Goal: Information Seeking & Learning: Compare options

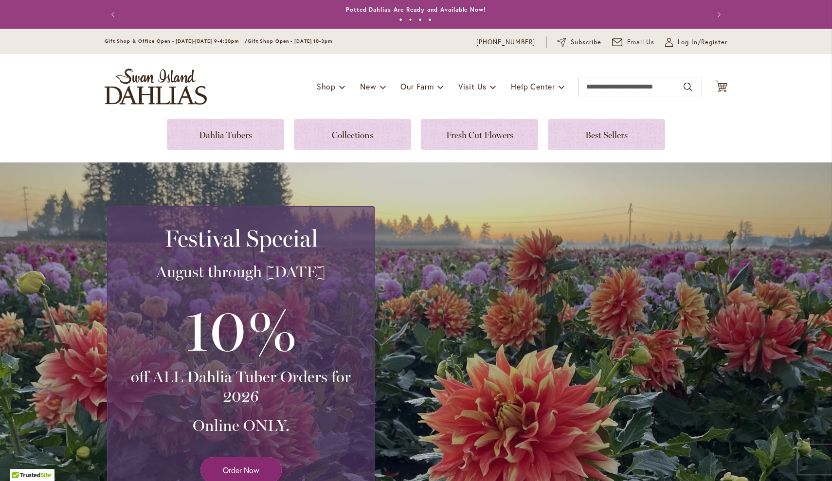
click at [241, 481] on link "Order Now" at bounding box center [241, 471] width 81 height 26
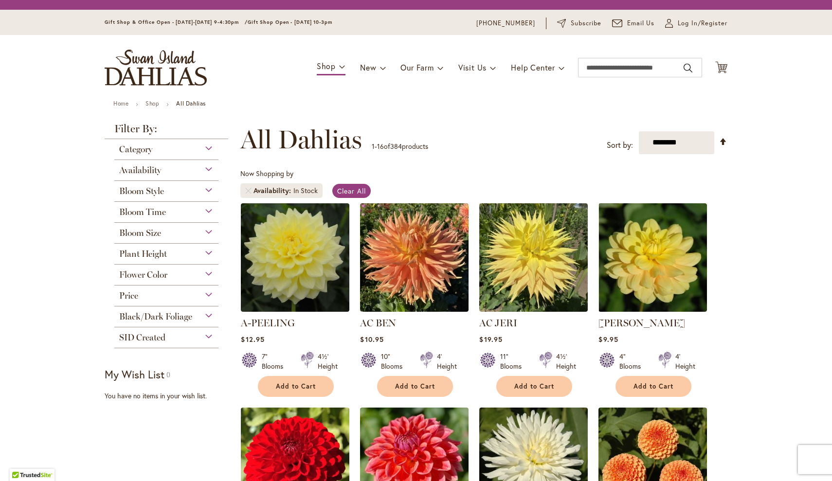
click at [242, 478] on img at bounding box center [295, 462] width 109 height 109
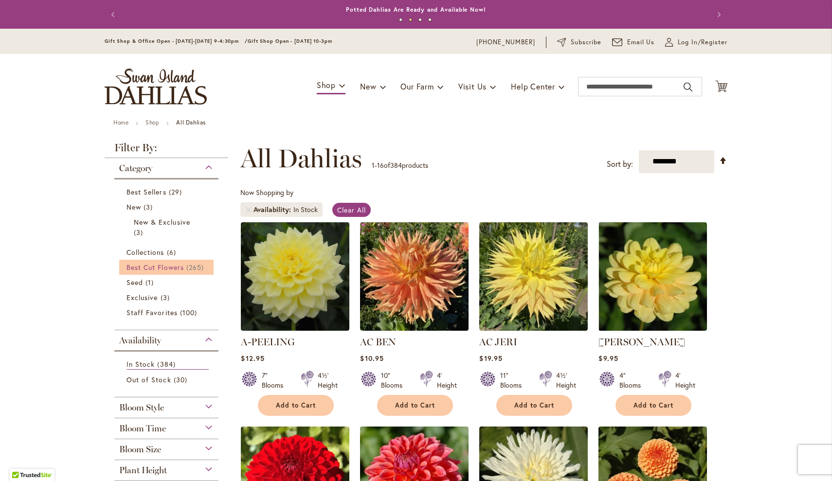
click at [166, 266] on span "Best Cut Flowers" at bounding box center [155, 267] width 57 height 9
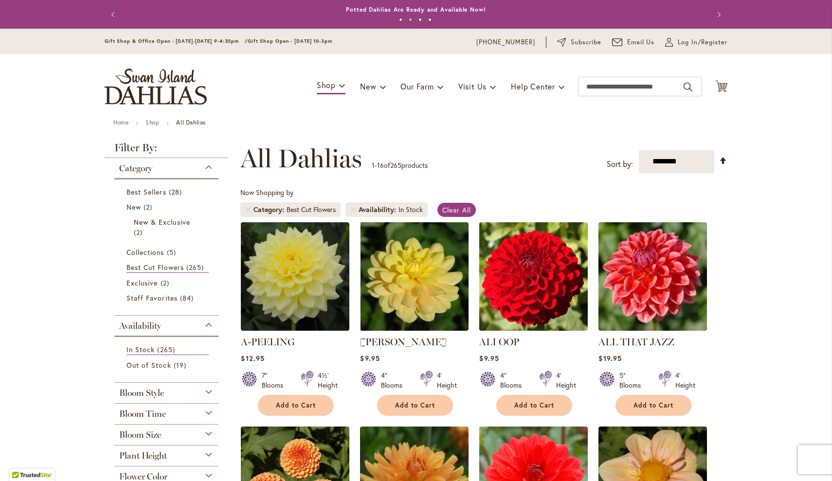
click at [569, 305] on img at bounding box center [534, 276] width 109 height 109
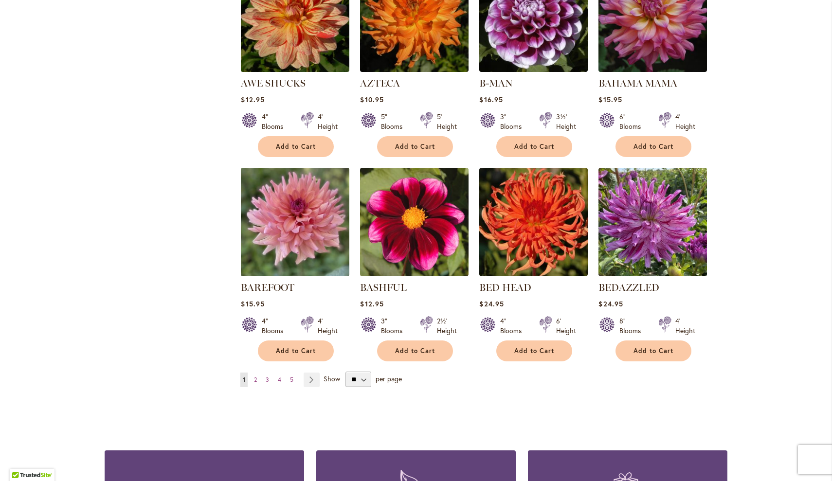
scroll to position [680, 0]
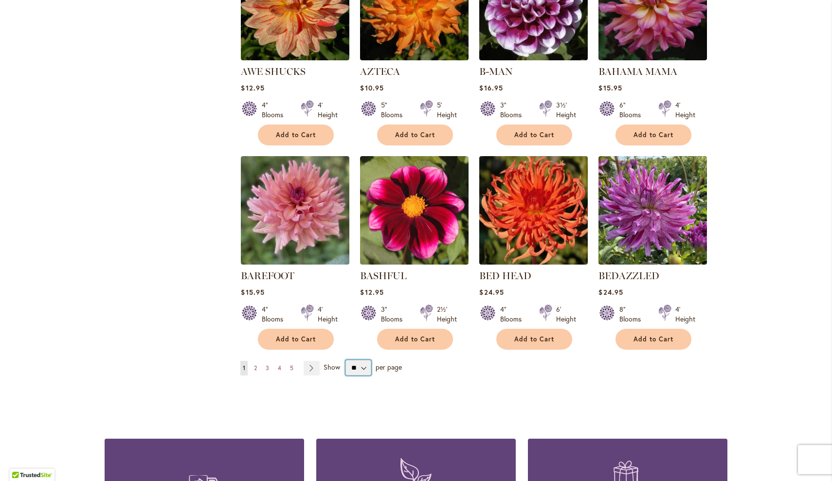
select select "**"
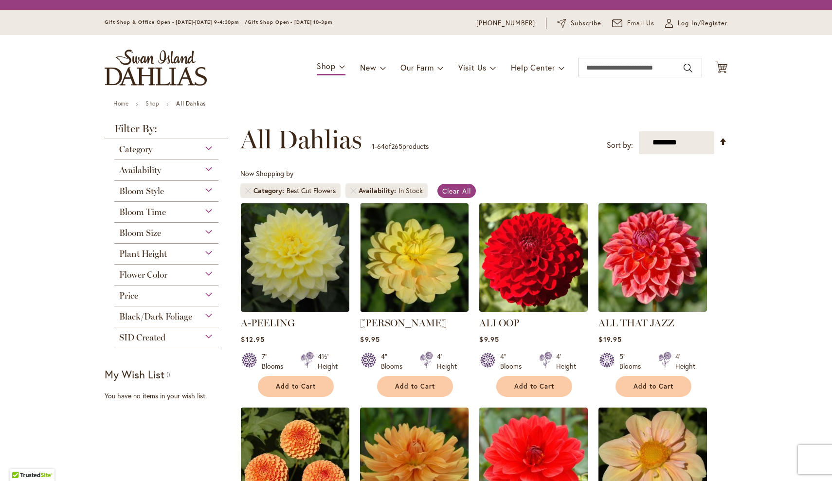
scroll to position [181, 0]
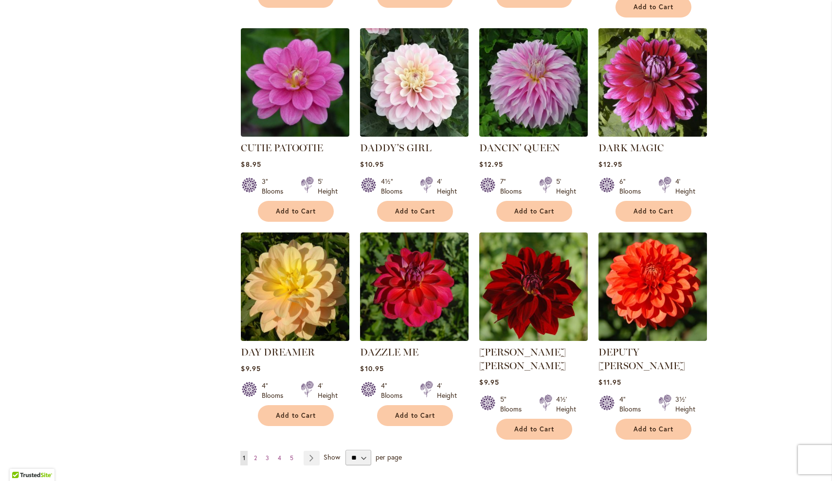
scroll to position [3130, 0]
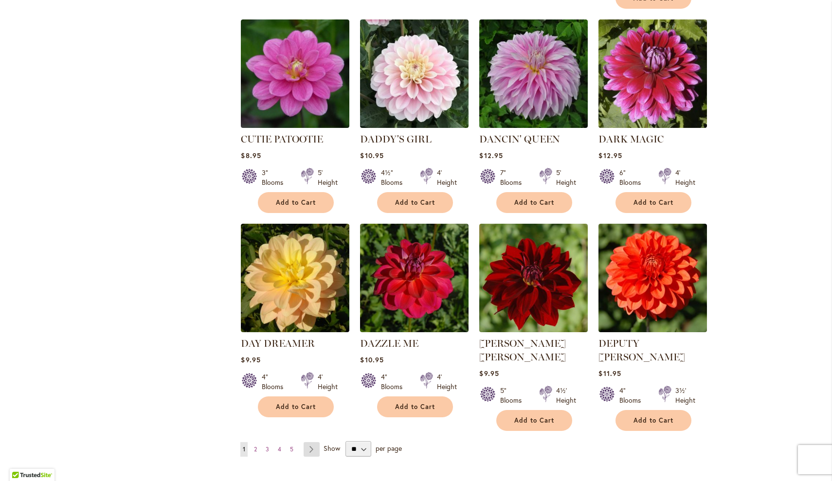
click at [314, 443] on link "Page Next" at bounding box center [312, 450] width 16 height 15
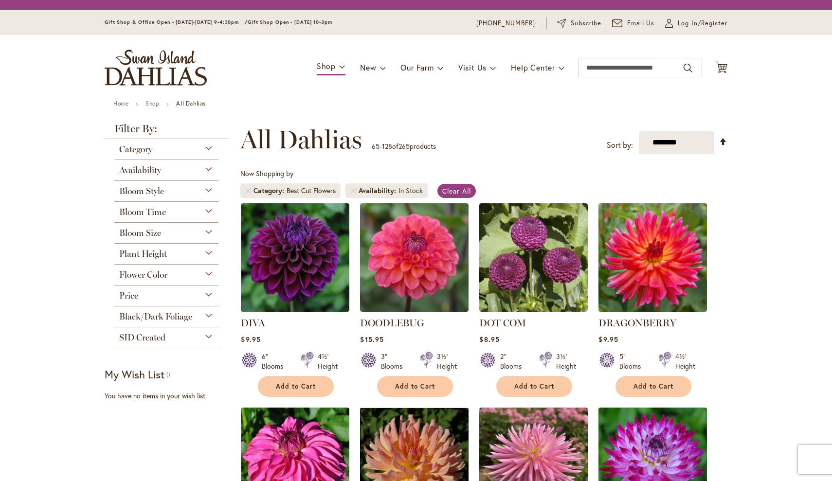
scroll to position [181, 0]
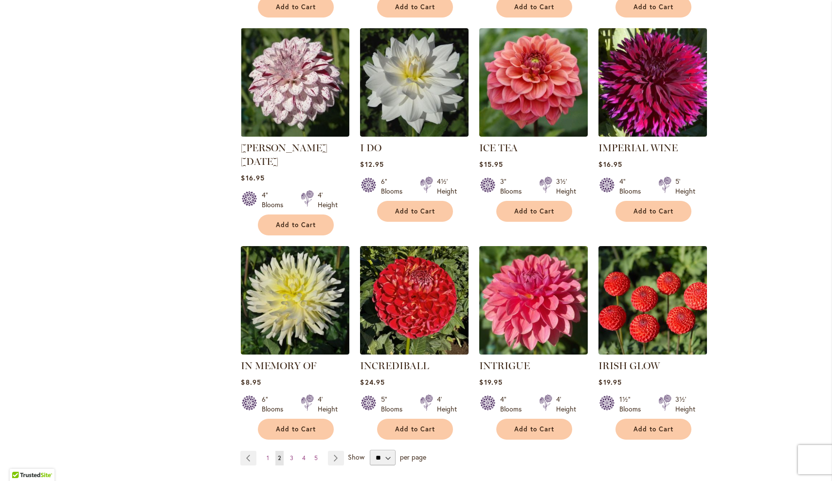
scroll to position [3206, 0]
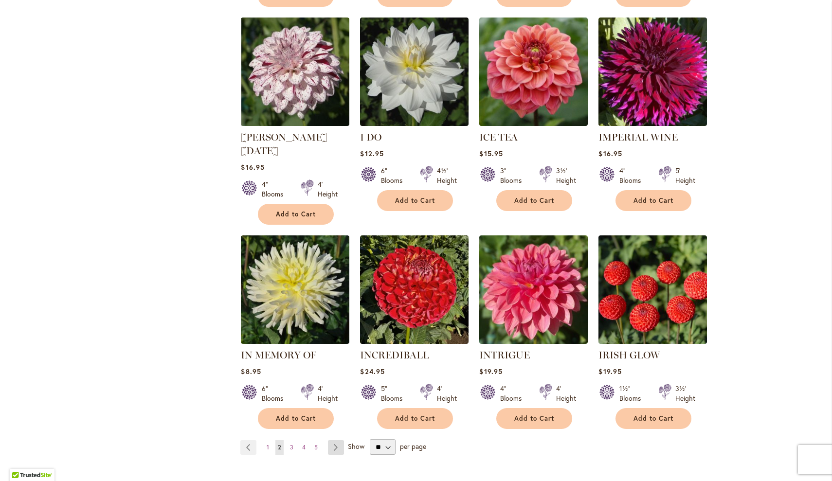
click at [336, 441] on link "Page Next" at bounding box center [336, 448] width 16 height 15
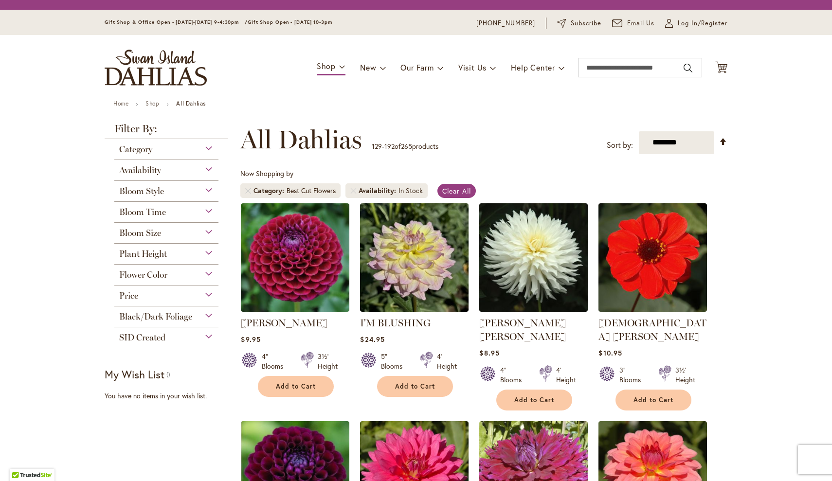
scroll to position [181, 0]
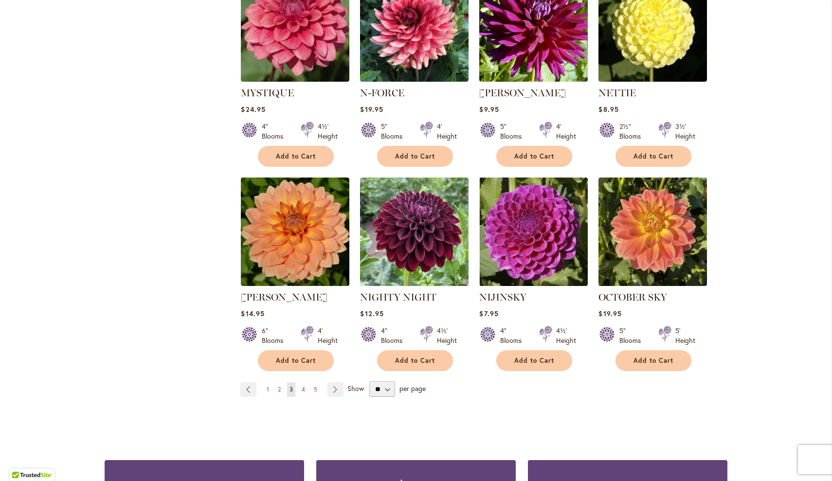
scroll to position [3242, 0]
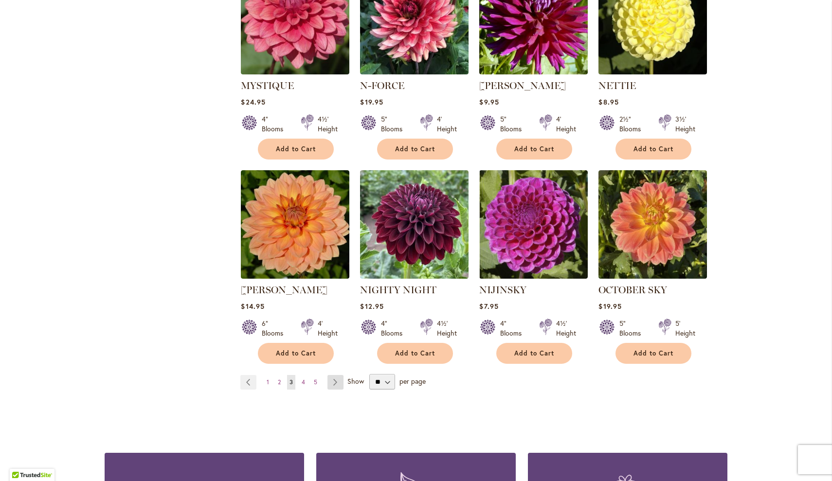
click at [337, 375] on link "Page Next" at bounding box center [336, 382] width 16 height 15
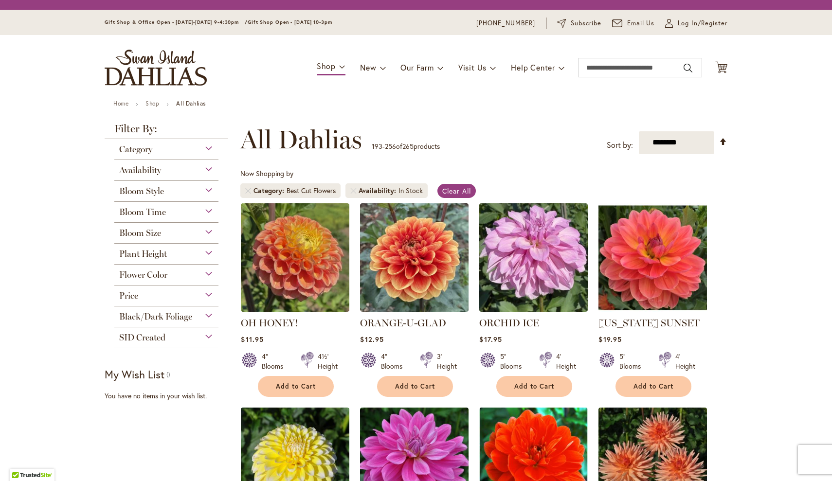
scroll to position [181, 0]
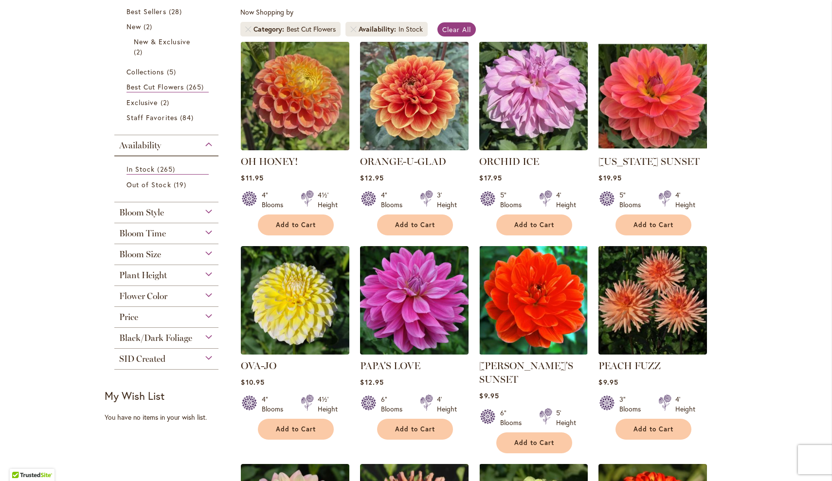
click at [648, 161] on link "OREGON SUNSET" at bounding box center [649, 162] width 101 height 12
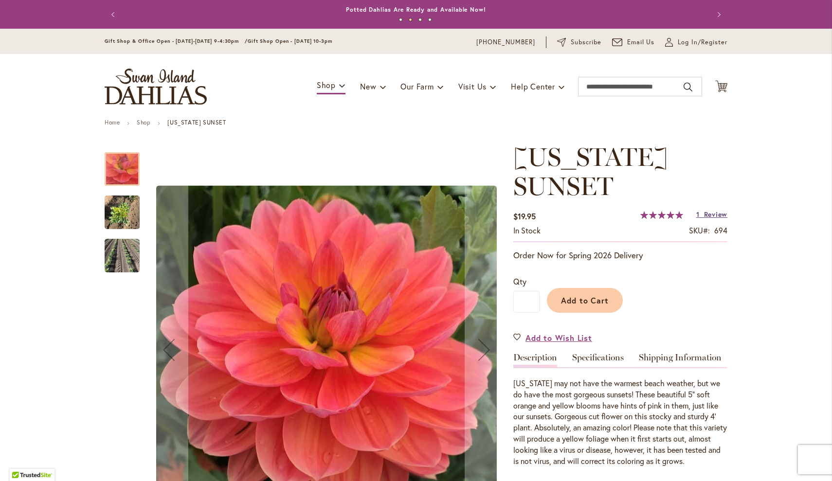
click at [706, 215] on span "Review" at bounding box center [715, 214] width 23 height 9
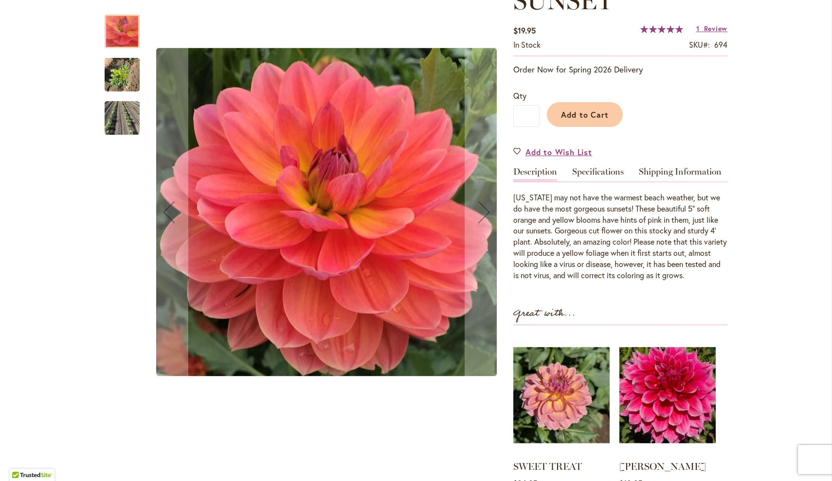
scroll to position [169, 0]
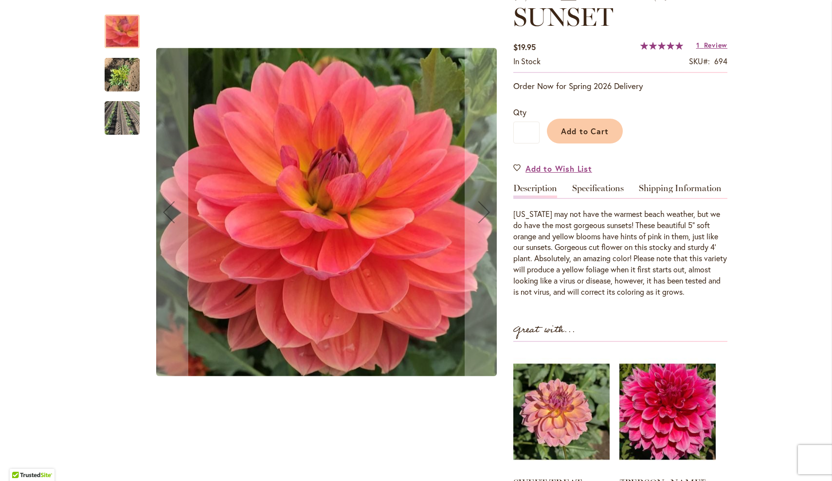
click at [119, 72] on img "OREGON SUNSET" at bounding box center [122, 75] width 35 height 47
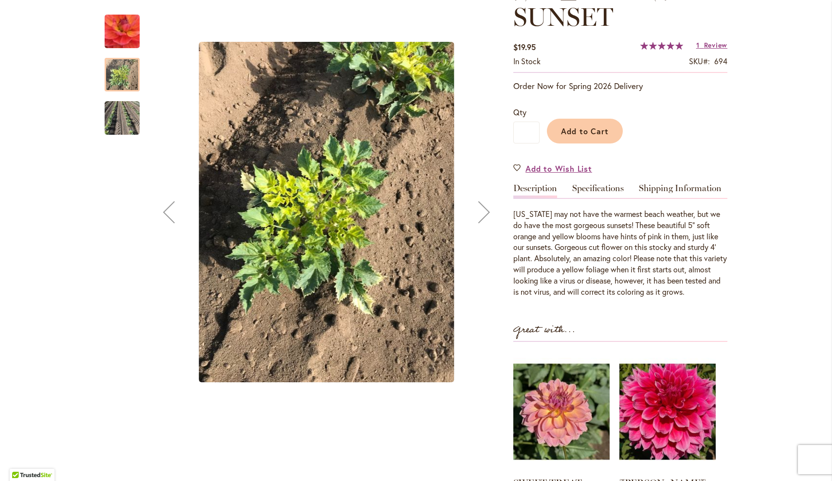
click at [127, 103] on img "OREGON SUNSET" at bounding box center [122, 118] width 35 height 51
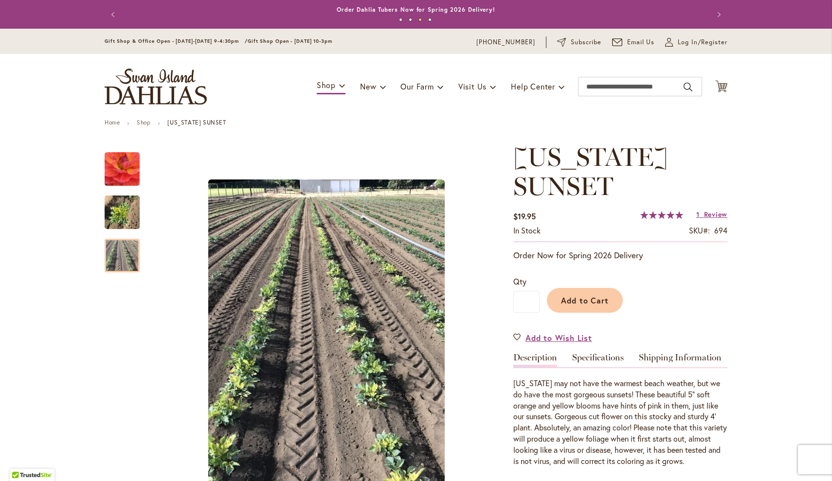
scroll to position [0, 0]
click at [120, 173] on img "OREGON SUNSET" at bounding box center [123, 169] width 70 height 67
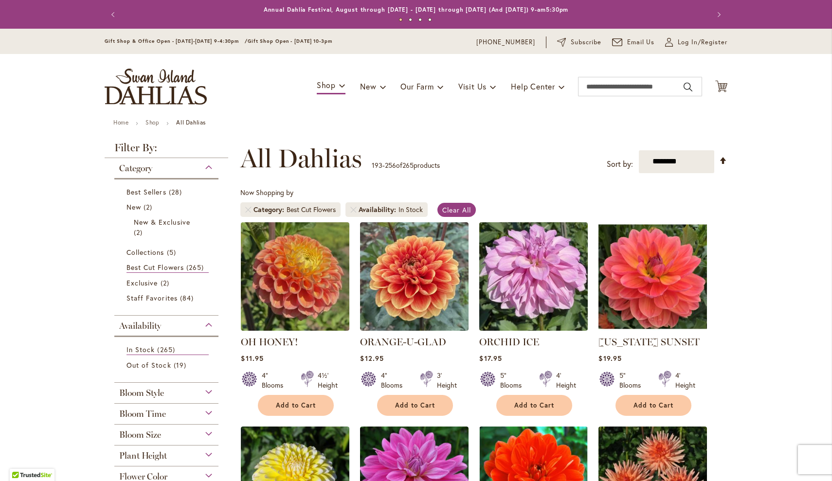
scroll to position [181, 0]
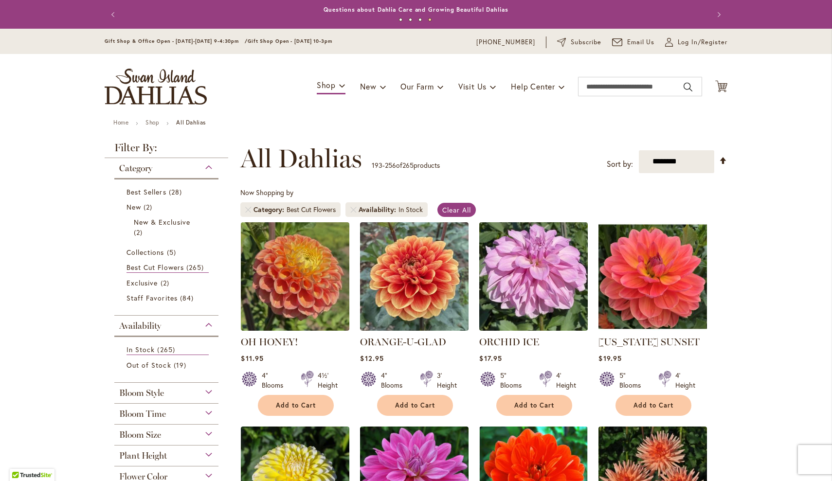
scroll to position [0, 0]
click at [250, 207] on link "Remove Category Best Cut Flowers" at bounding box center [248, 210] width 6 height 6
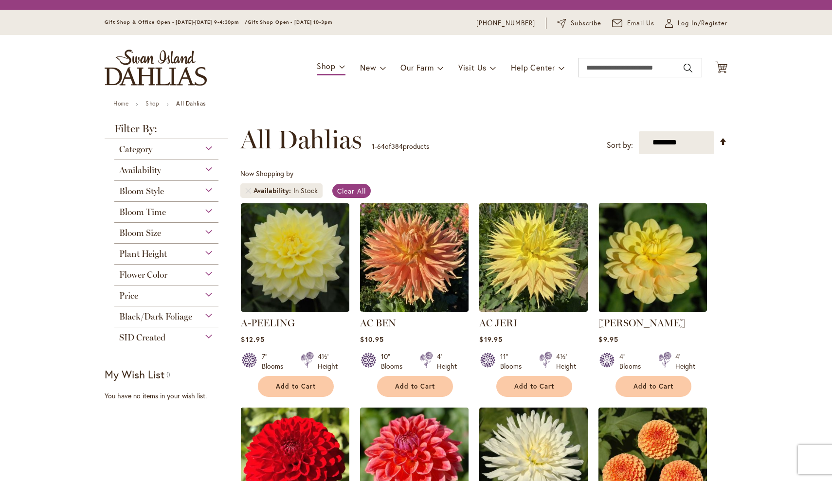
scroll to position [181, 0]
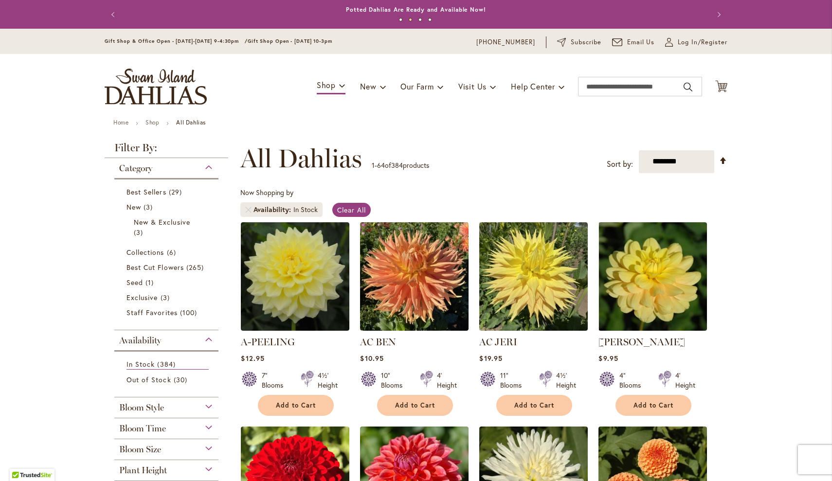
scroll to position [0, 0]
click at [158, 85] on img "store logo" at bounding box center [156, 87] width 102 height 36
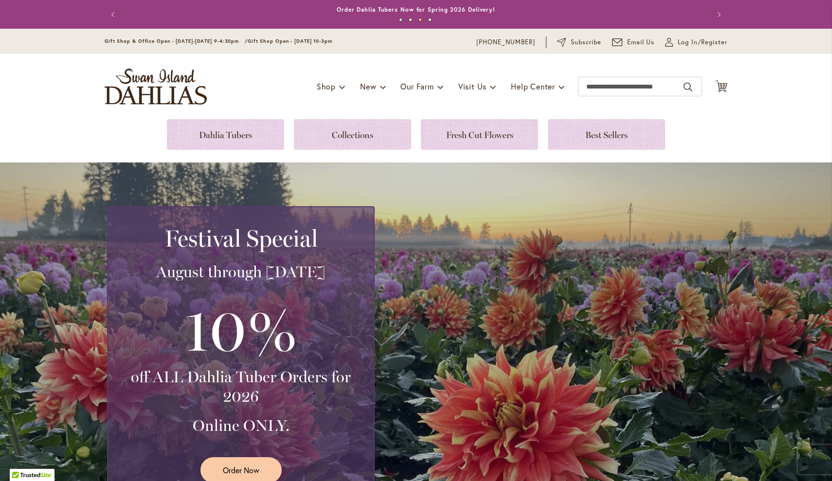
click at [475, 397] on div "Festival Special August through September 28th 10% off ALL Dahlia Tuber Orders …" at bounding box center [418, 350] width 623 height 289
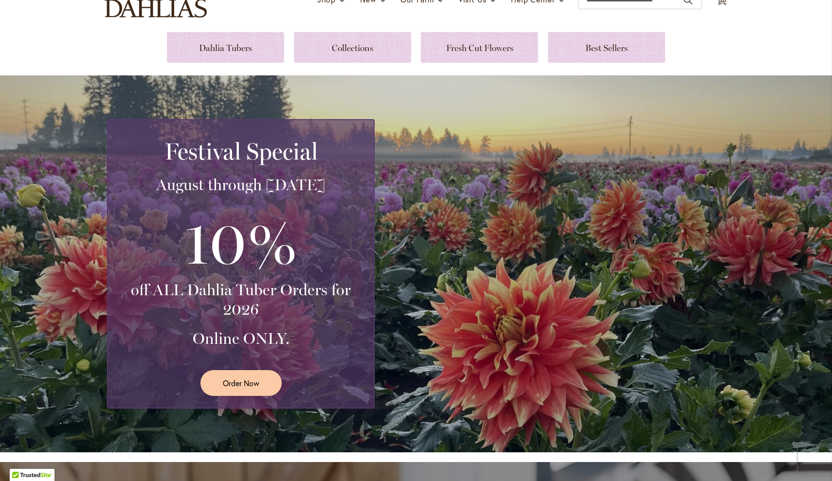
scroll to position [116, 0]
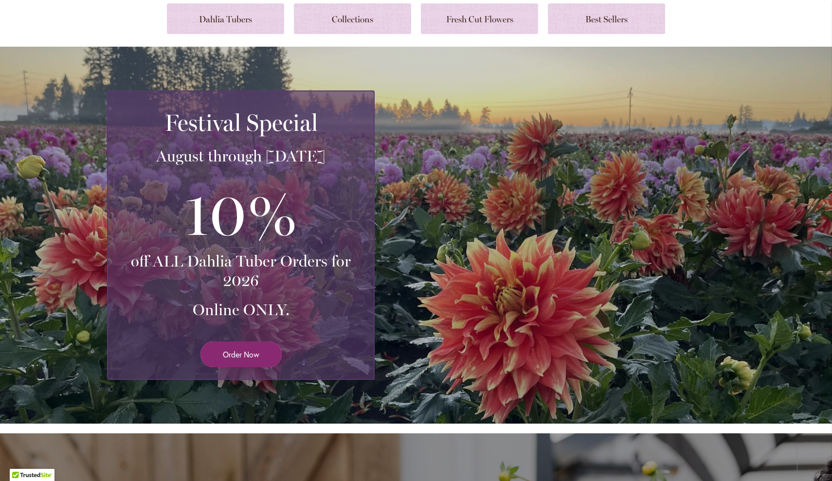
click at [246, 359] on span "Order Now" at bounding box center [241, 354] width 37 height 11
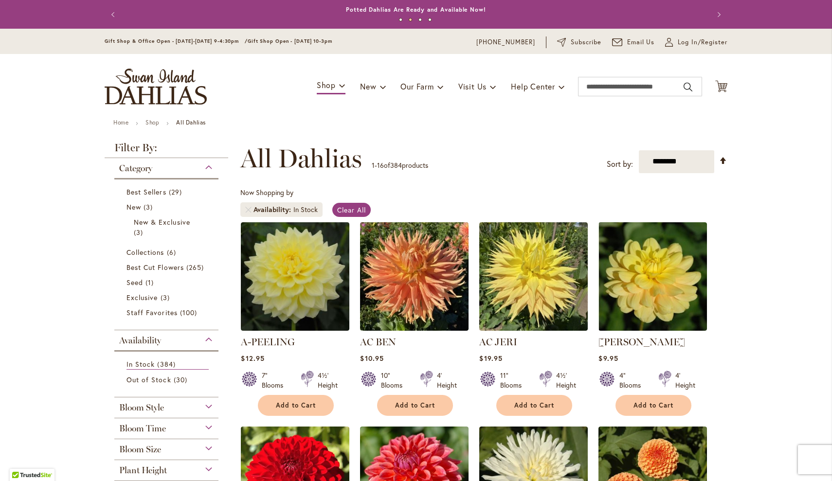
click at [211, 445] on div "Bloom Size" at bounding box center [166, 448] width 104 height 16
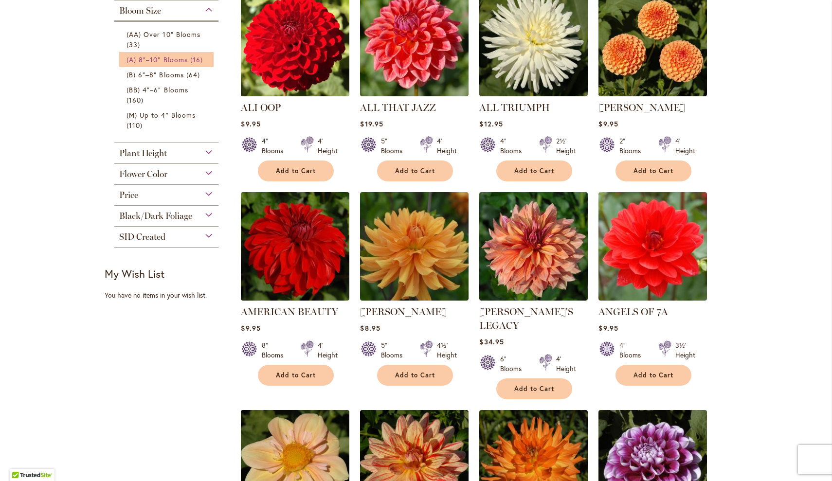
click at [185, 64] on link "(A) 8"–10" Blooms 16 items" at bounding box center [168, 60] width 82 height 10
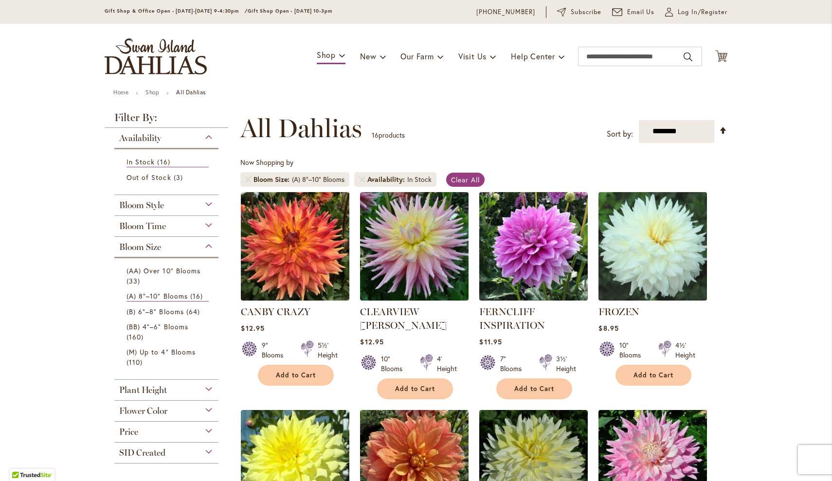
scroll to position [28, 0]
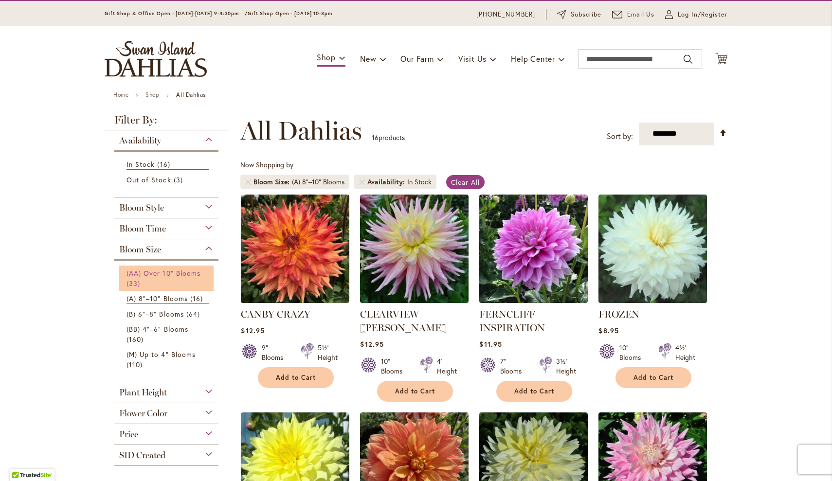
click at [167, 280] on link "(AA) Over 10" Blooms 33 items" at bounding box center [168, 278] width 82 height 20
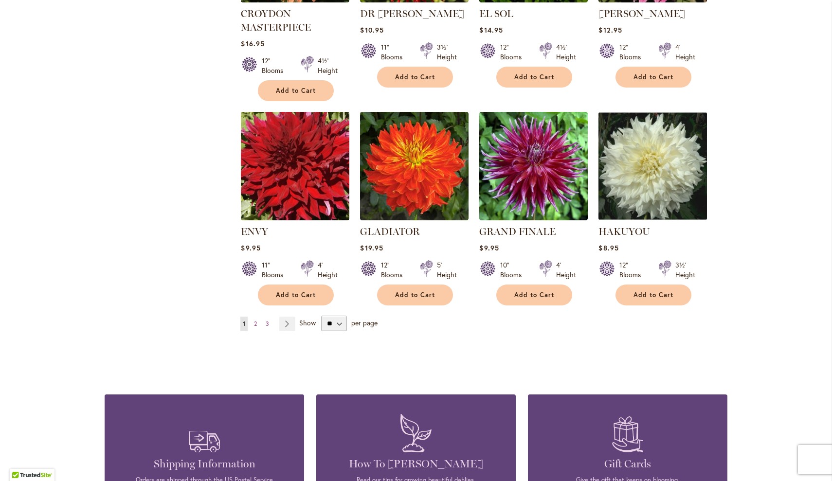
scroll to position [743, 0]
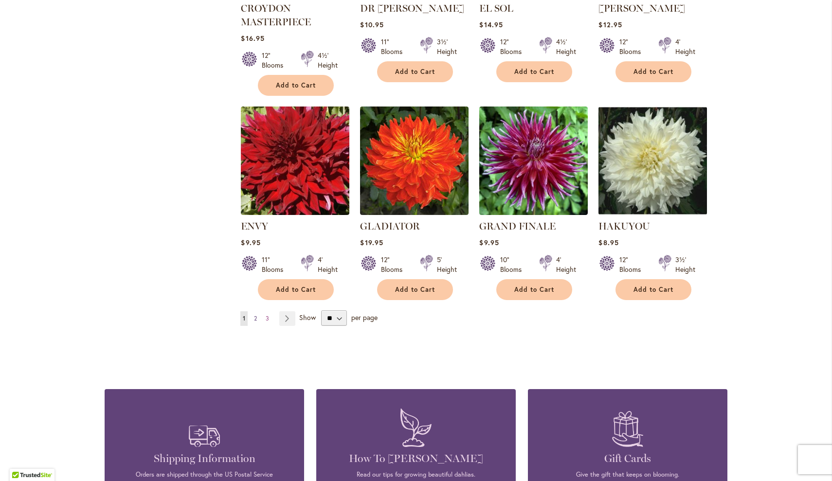
click at [257, 317] on span "2" at bounding box center [255, 318] width 3 height 7
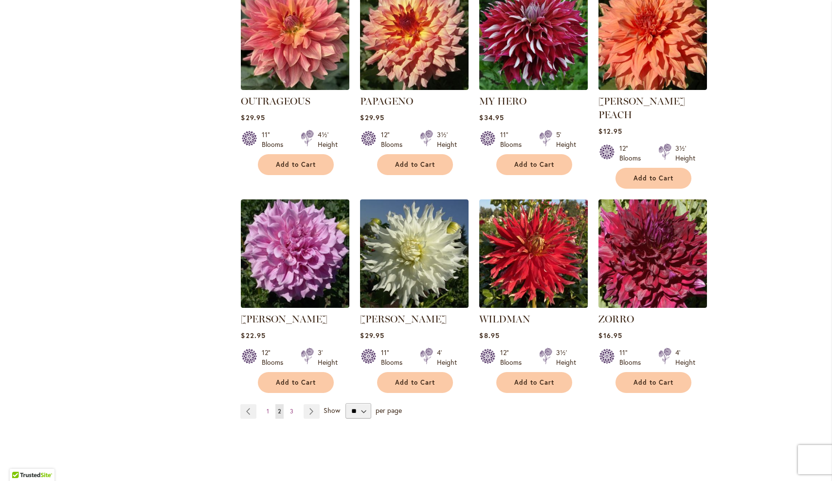
scroll to position [650, 0]
click at [291, 407] on span "3" at bounding box center [291, 410] width 3 height 7
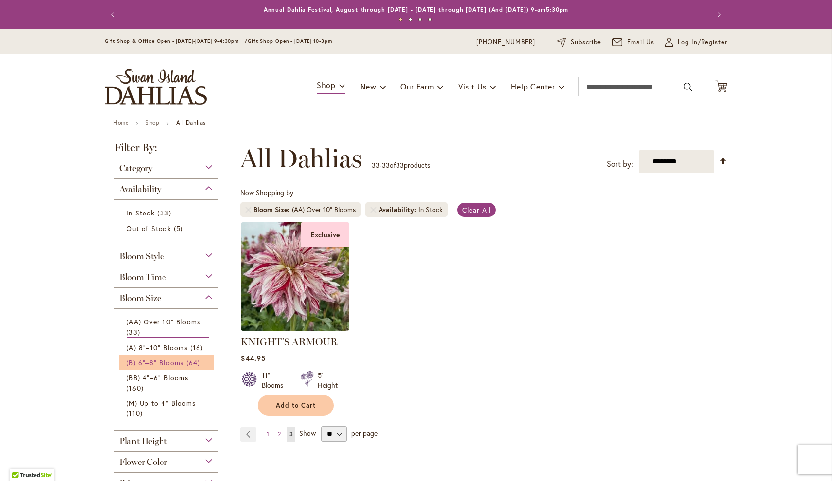
click at [154, 360] on span "(B) 6"–8" Blooms" at bounding box center [155, 362] width 57 height 9
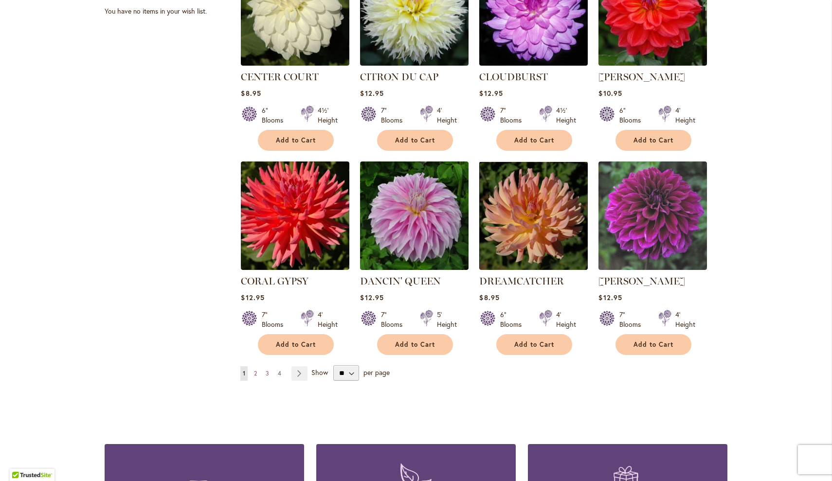
scroll to position [695, 0]
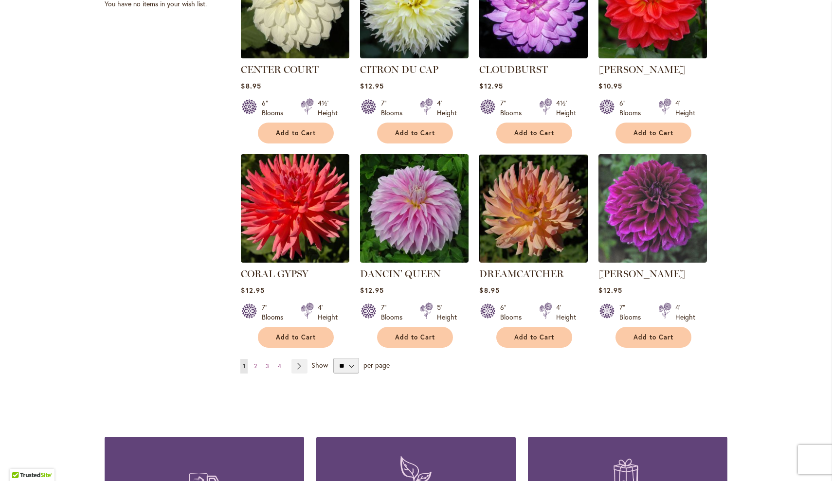
click at [256, 358] on div "Page You're currently reading page 1 Page 2 Page 3 Page 4 Page Next" at bounding box center [483, 366] width 487 height 16
click at [257, 363] on span "2" at bounding box center [255, 366] width 3 height 7
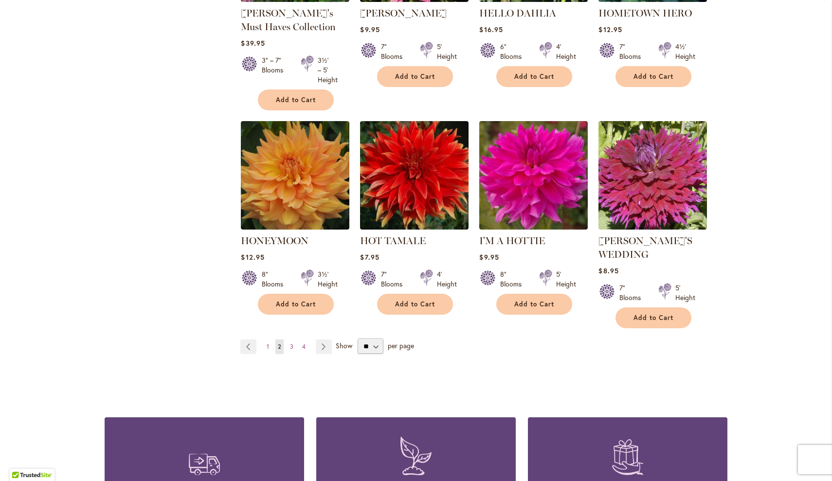
scroll to position [776, 0]
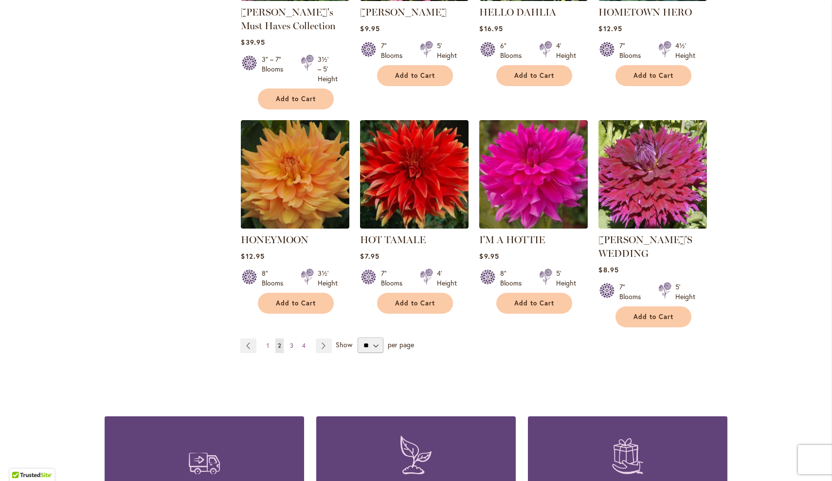
click at [292, 342] on span "3" at bounding box center [291, 345] width 3 height 7
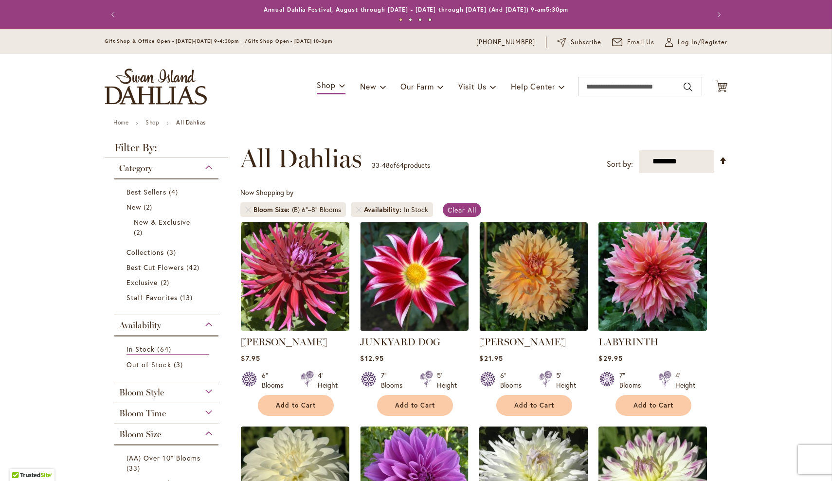
click at [670, 294] on img at bounding box center [653, 277] width 114 height 114
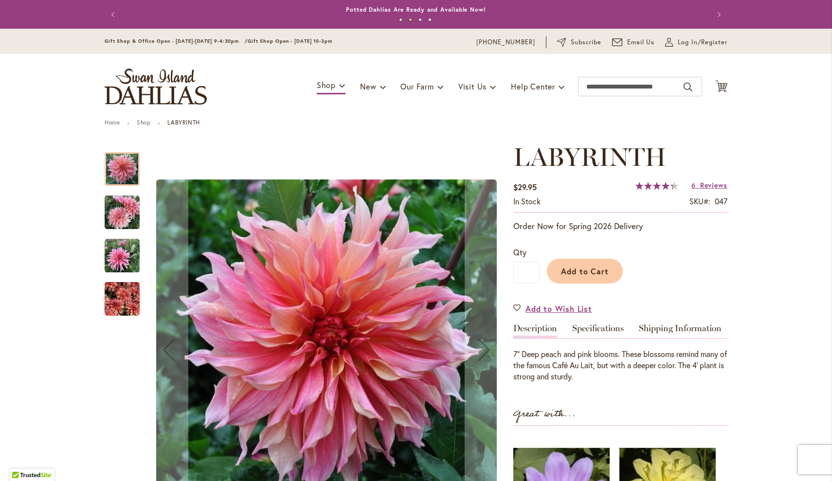
click at [641, 373] on div "7” Deep peach and pink blooms. These blossoms remind many of the famous Café Au…" at bounding box center [621, 366] width 214 height 34
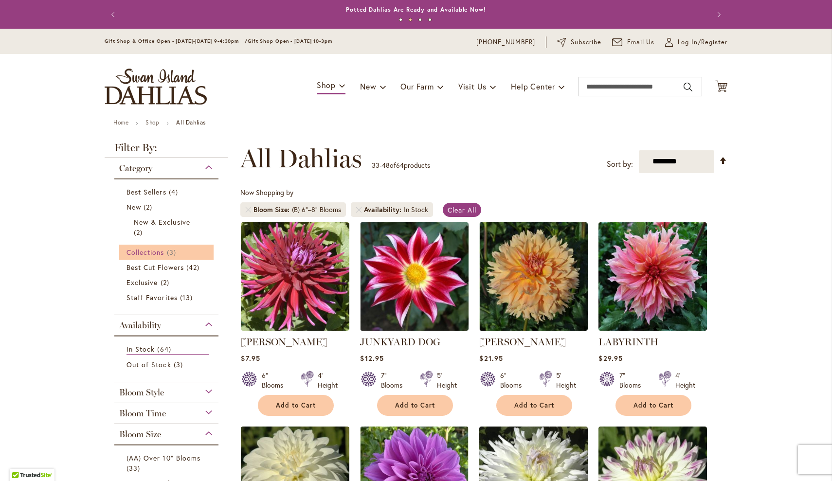
click at [169, 253] on span "3 items" at bounding box center [173, 252] width 12 height 10
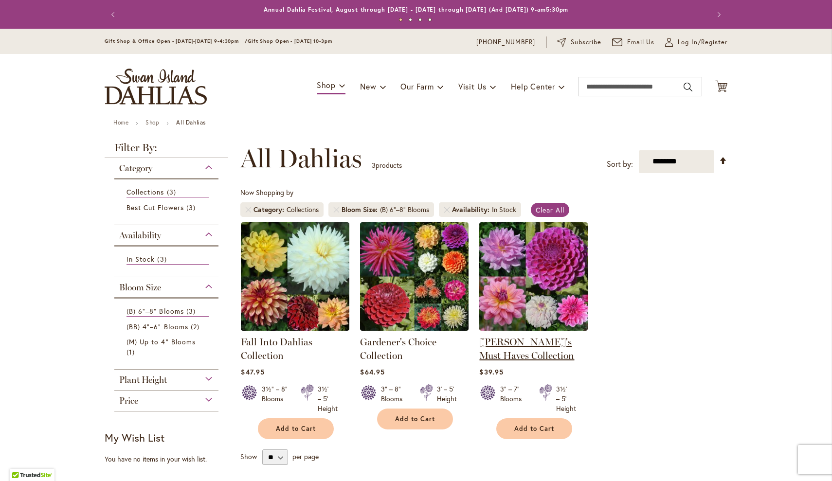
click at [497, 350] on link "[PERSON_NAME]'s Must Haves Collection" at bounding box center [527, 348] width 95 height 25
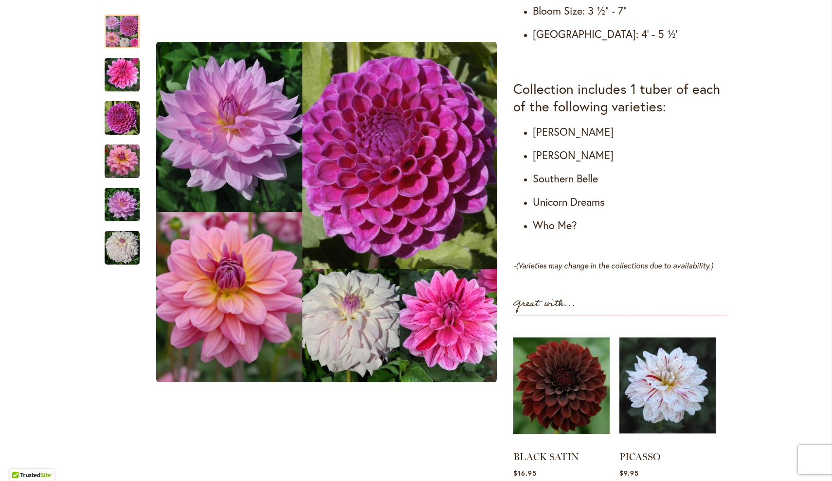
scroll to position [564, 0]
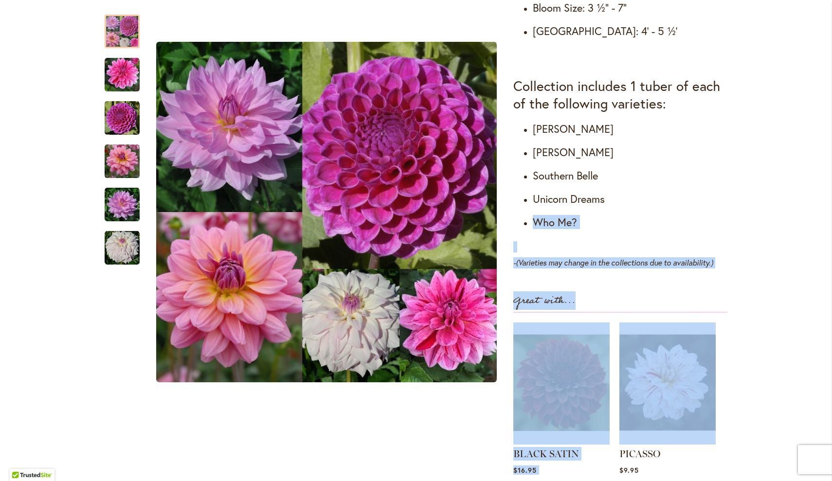
drag, startPoint x: 761, startPoint y: 364, endPoint x: 535, endPoint y: 182, distance: 291.2
click at [535, 182] on div "Skip to Content Gift Shop & Office Open - [DATE]-[DATE] 9-4:30pm / Gift Shop Op…" at bounding box center [416, 442] width 832 height 1955
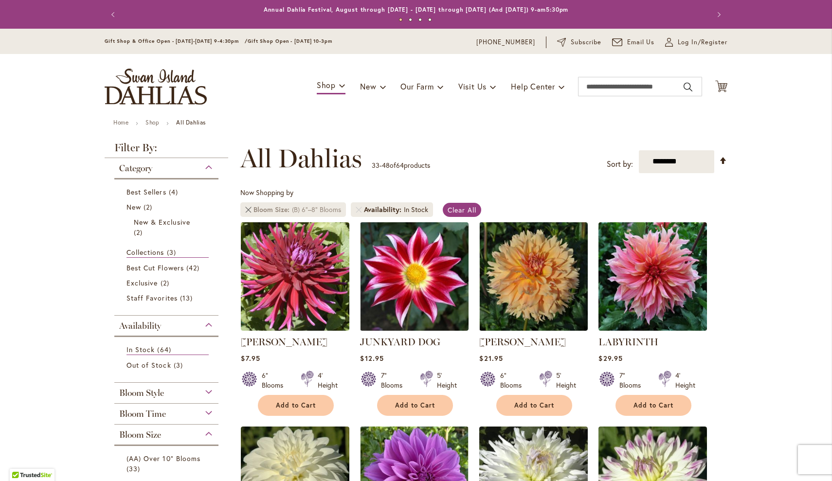
click at [250, 209] on link at bounding box center [248, 210] width 6 height 6
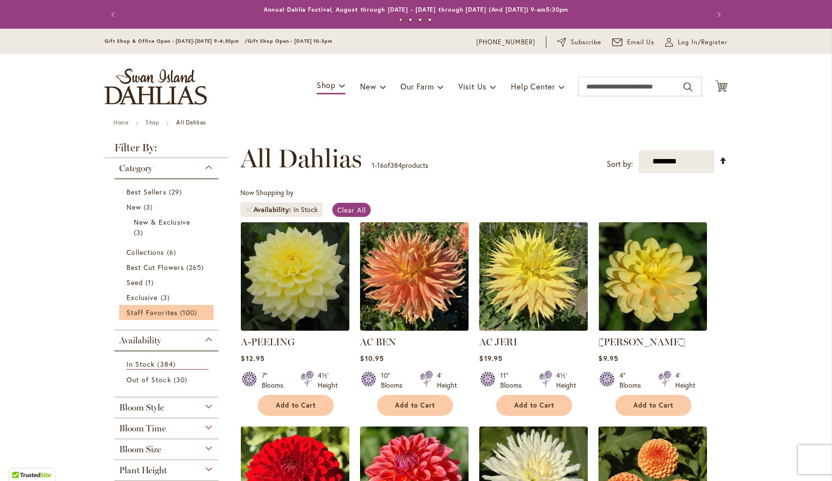
click at [188, 307] on li "Staff Favorites 100 items" at bounding box center [166, 312] width 94 height 15
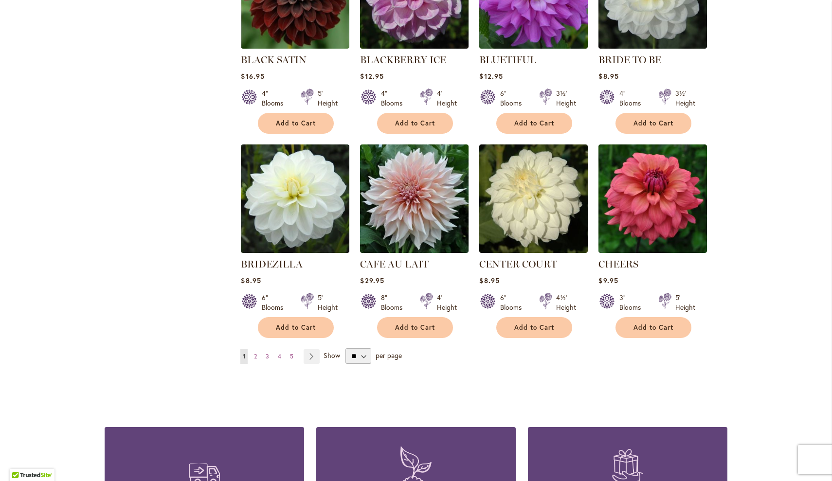
scroll to position [693, 0]
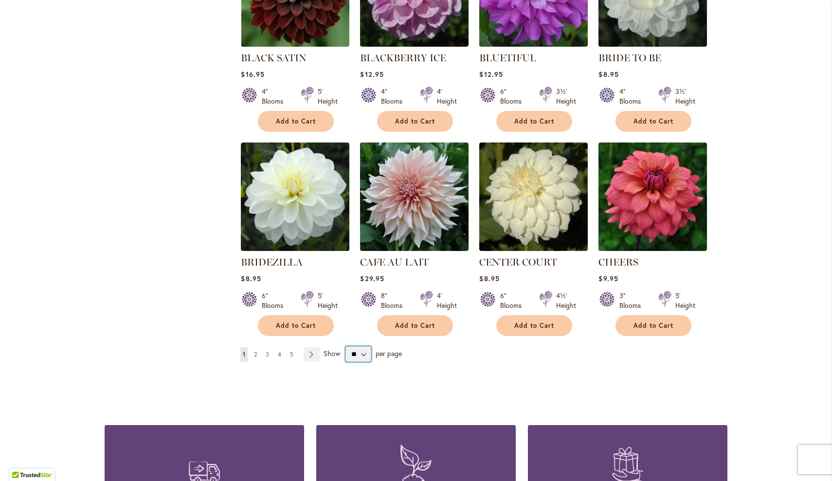
select select "**"
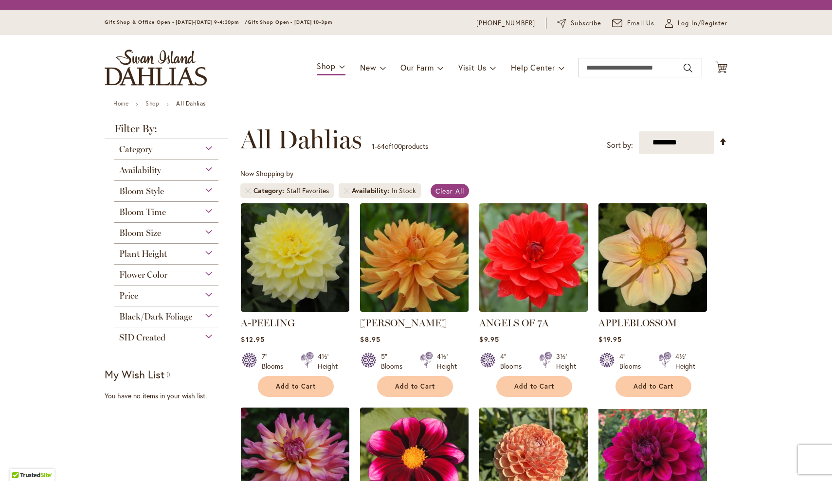
scroll to position [181, 0]
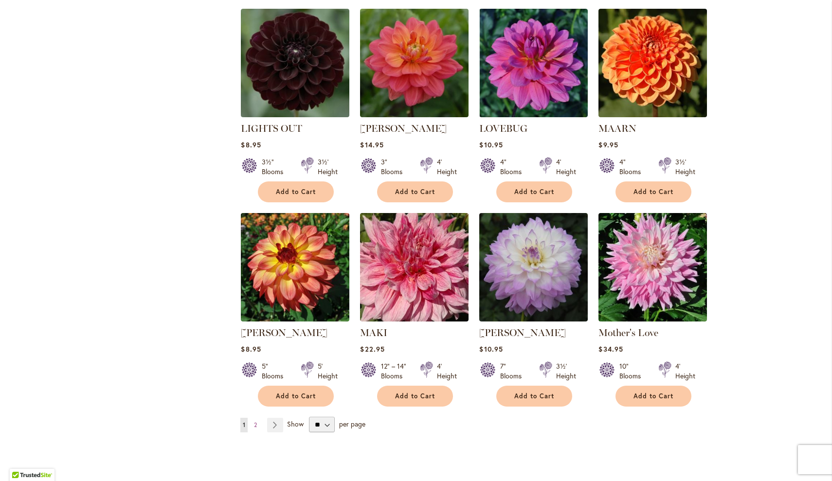
scroll to position [3141, 0]
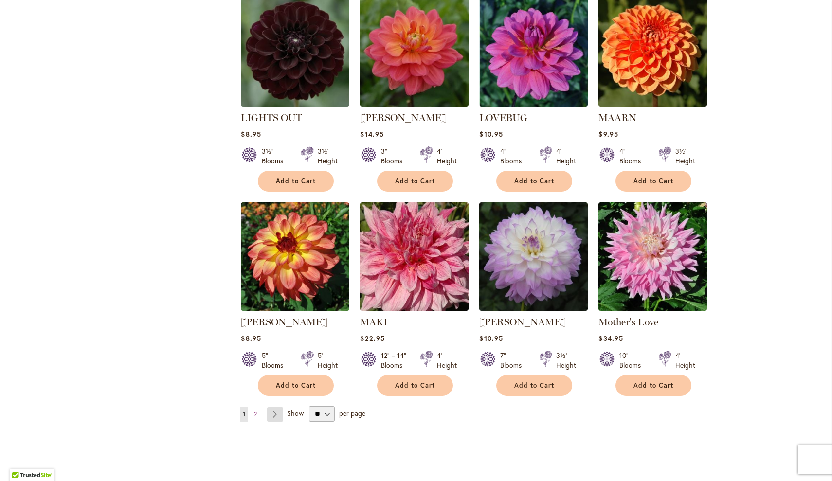
click at [277, 407] on link "Page Next" at bounding box center [275, 414] width 16 height 15
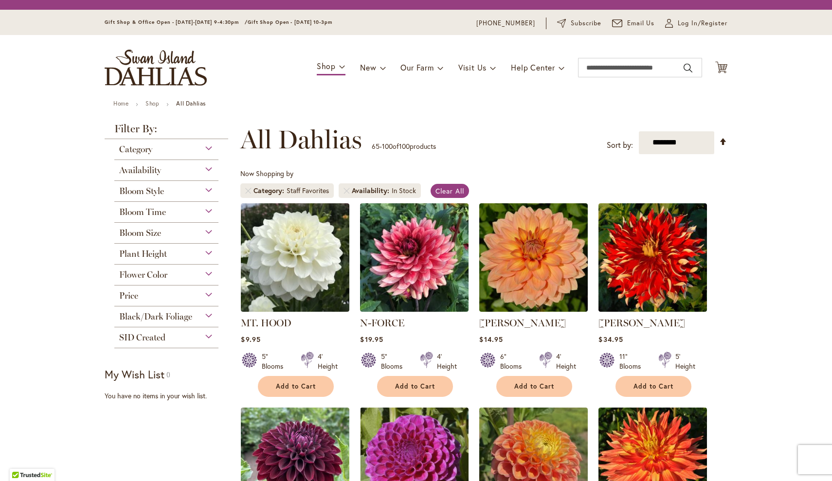
scroll to position [181, 0]
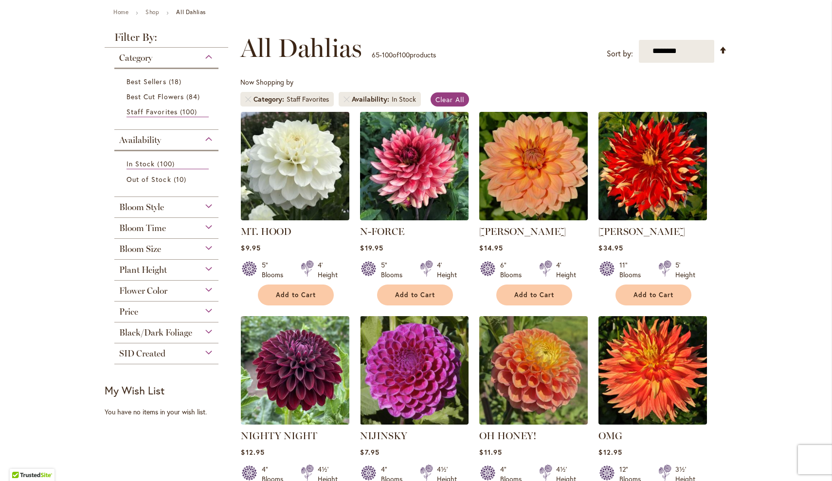
scroll to position [111, 0]
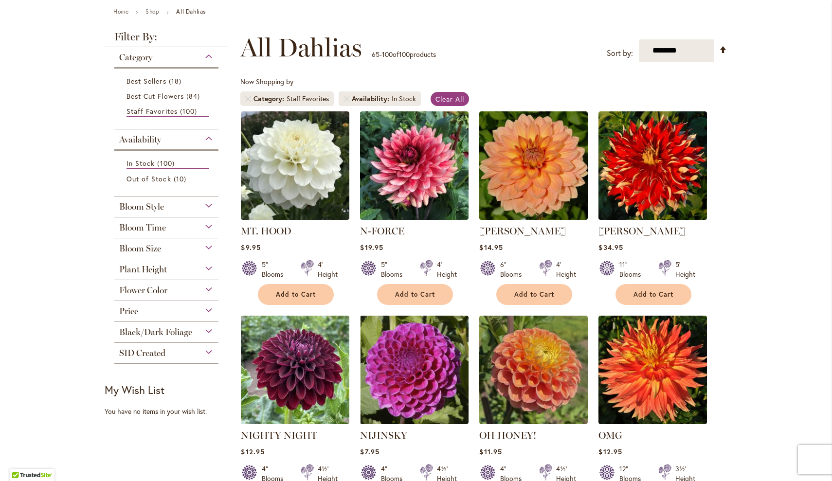
click at [206, 308] on div "Price" at bounding box center [166, 309] width 104 height 16
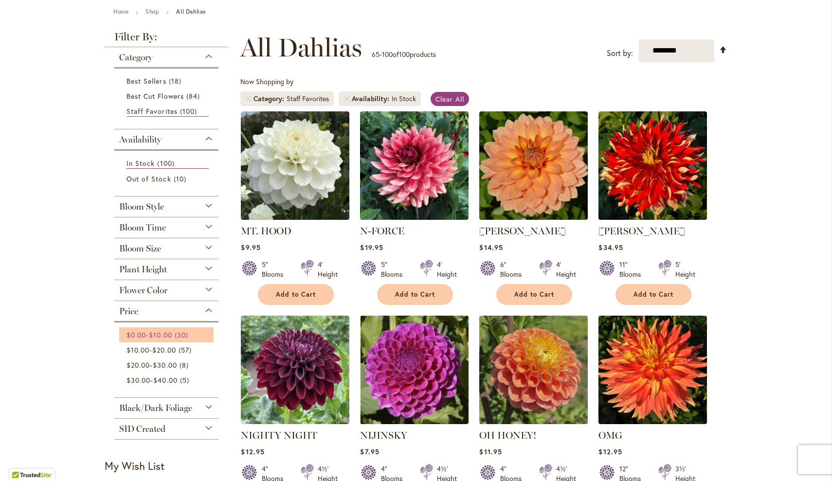
click at [183, 335] on span "30 items" at bounding box center [183, 335] width 16 height 10
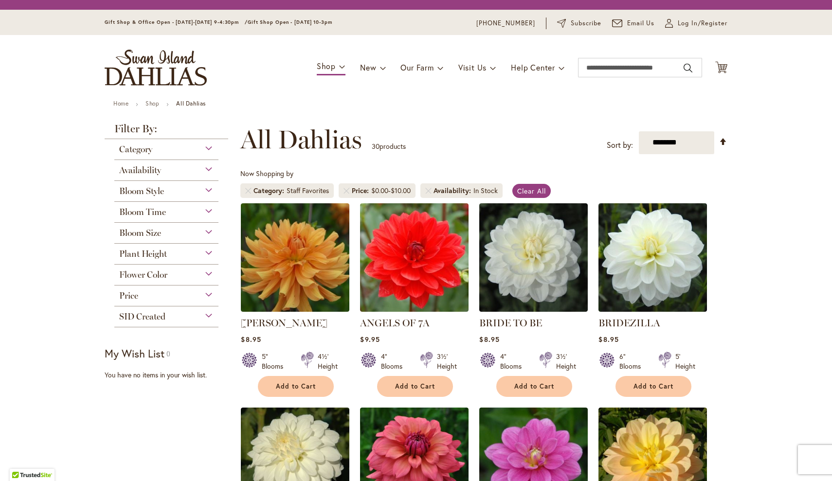
scroll to position [181, 0]
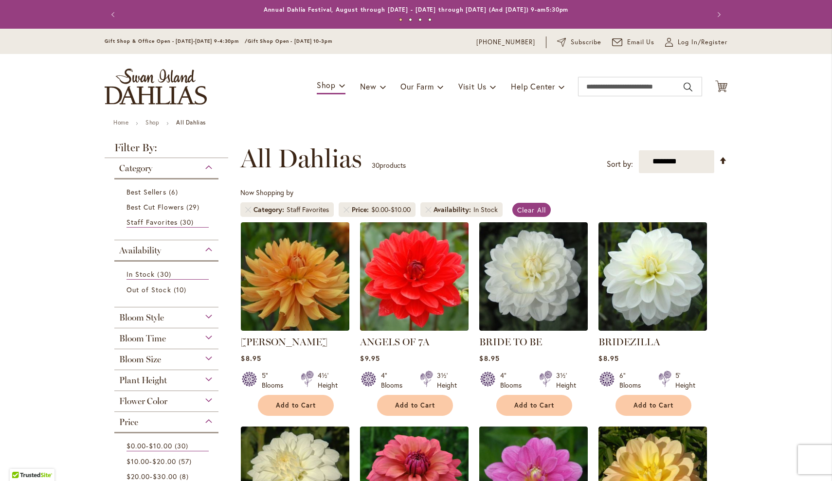
scroll to position [0, 0]
